Goal: Information Seeking & Learning: Learn about a topic

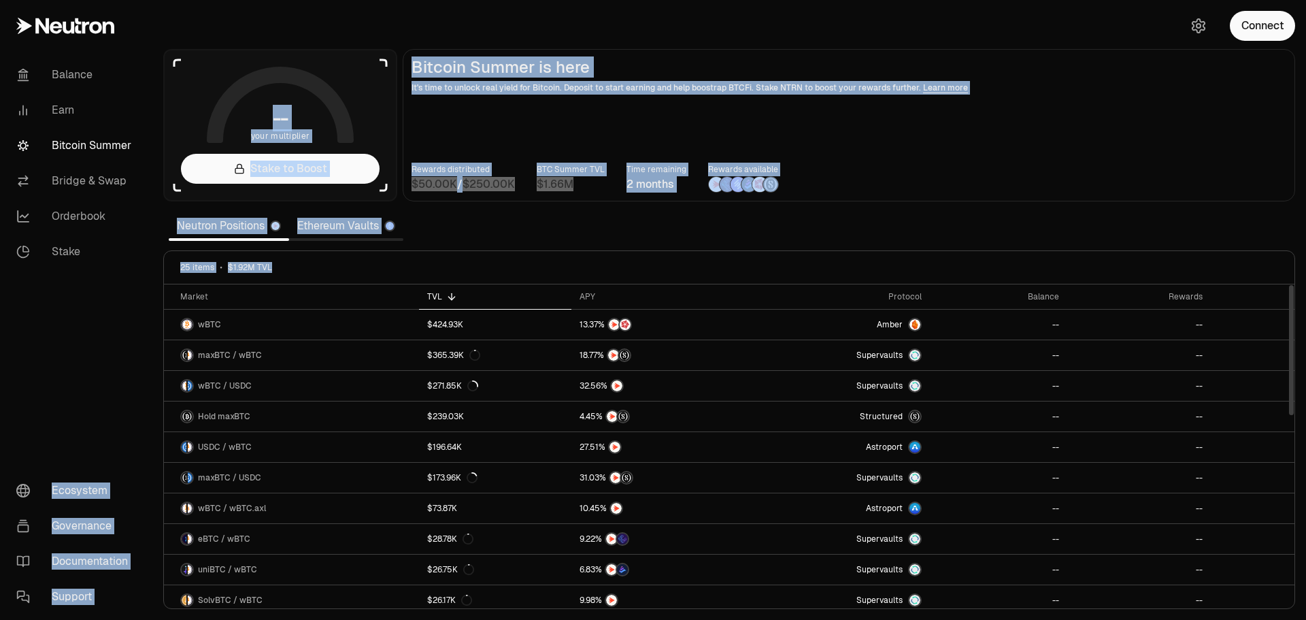
drag, startPoint x: 282, startPoint y: 271, endPoint x: 131, endPoint y: 279, distance: 151.3
click at [152, 277] on div "Balance Earn Bitcoin Summer Bridge & Swap Orderbook Stake Ecosystem Governance …" at bounding box center [729, 310] width 1154 height 620
click at [935, 155] on main "Bitcoin Summer is here It's time to unlock real yield for Bitcoin. Deposit to s…" at bounding box center [849, 125] width 893 height 152
click at [501, 111] on main "Bitcoin Summer is here It's time to unlock real yield for Bitcoin. Deposit to s…" at bounding box center [849, 125] width 893 height 152
click at [501, 112] on main "Bitcoin Summer is here It's time to unlock real yield for Bitcoin. Deposit to s…" at bounding box center [849, 125] width 893 height 152
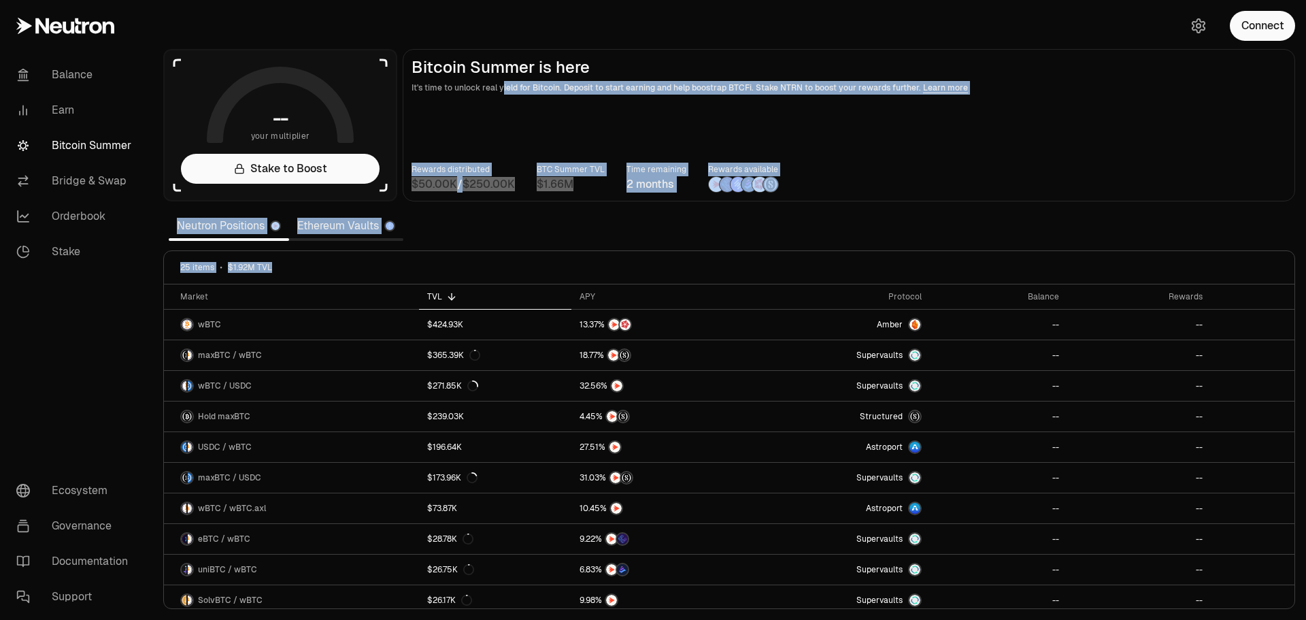
click at [322, 231] on link "Ethereum Vaults" at bounding box center [346, 225] width 114 height 27
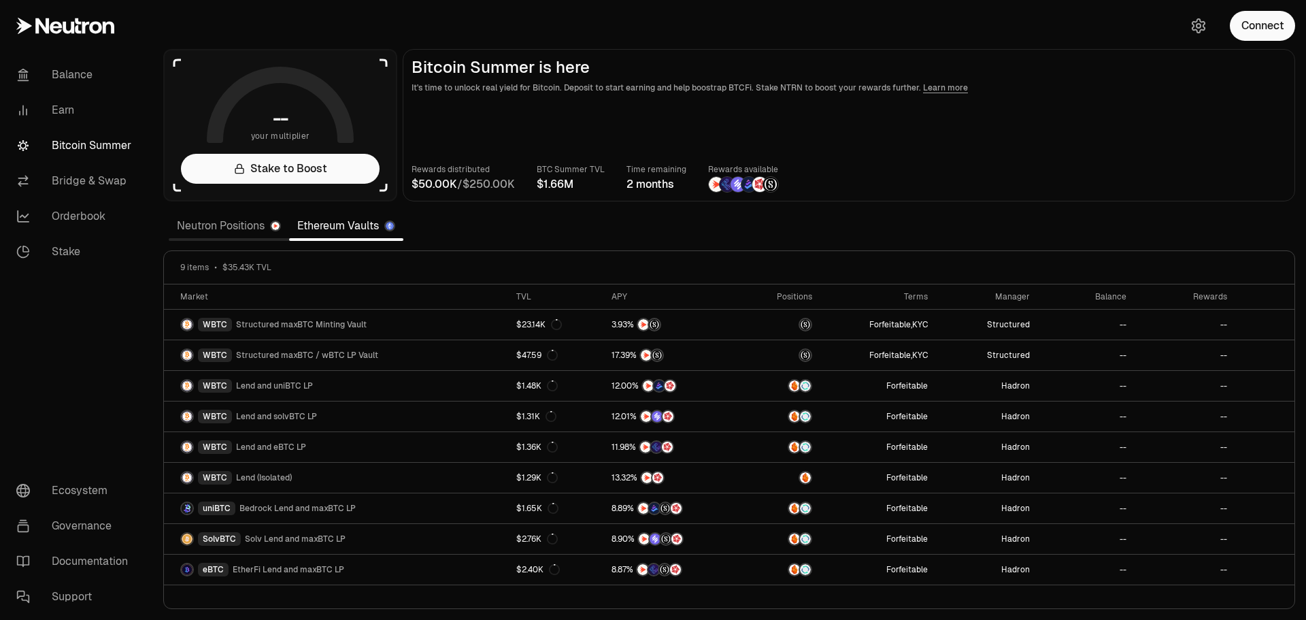
click at [201, 229] on link "Neutron Positions" at bounding box center [229, 225] width 120 height 27
